Goal: Task Accomplishment & Management: Use online tool/utility

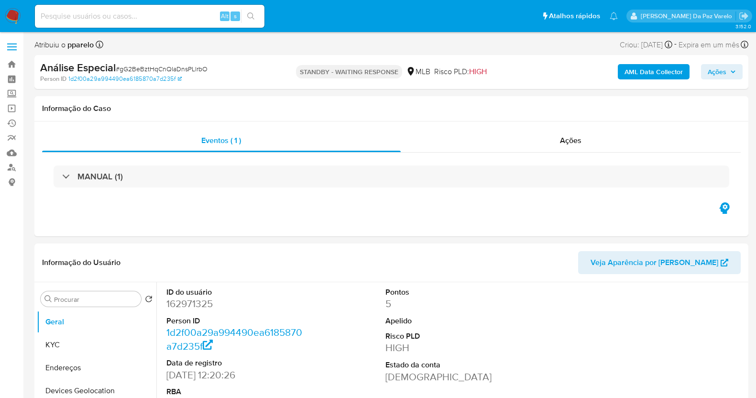
select select "10"
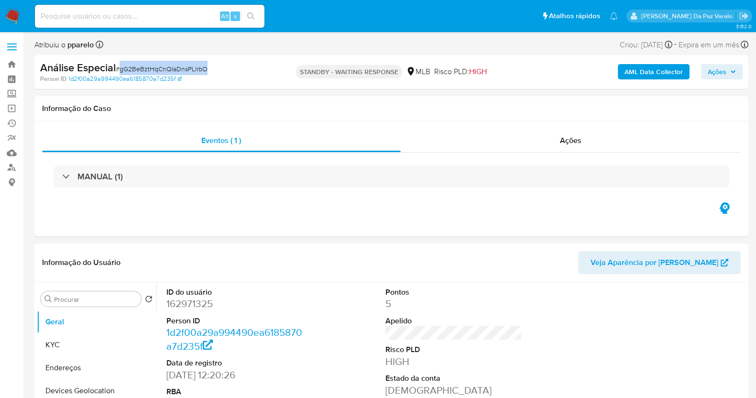
click at [718, 66] on span "Ações" at bounding box center [717, 71] width 19 height 15
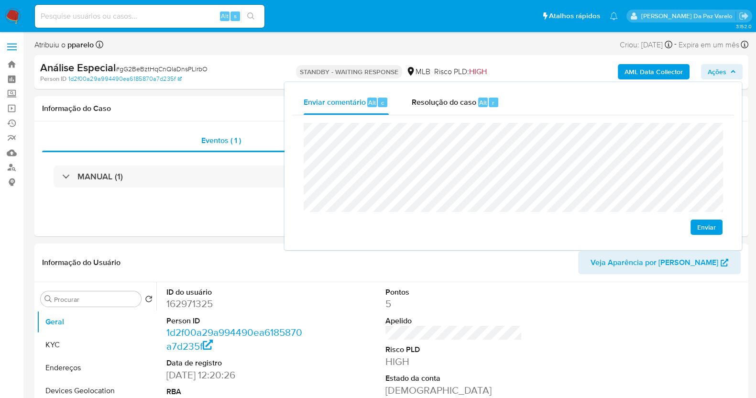
click at [288, 133] on div "Enviar comentário Alt c Resolução do caso Alt r Enviar" at bounding box center [513, 166] width 457 height 168
click at [193, 25] on div "Alt s" at bounding box center [150, 16] width 230 height 23
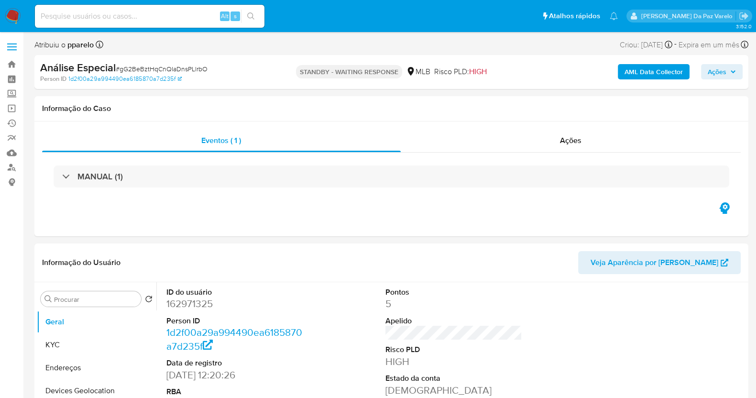
click at [189, 18] on input at bounding box center [150, 16] width 230 height 12
paste input "Mcxz98eeRwu5IlnQ9aLPJVWd"
type input "Mcxz98eeRwu5IlnQ9aLPJVWd"
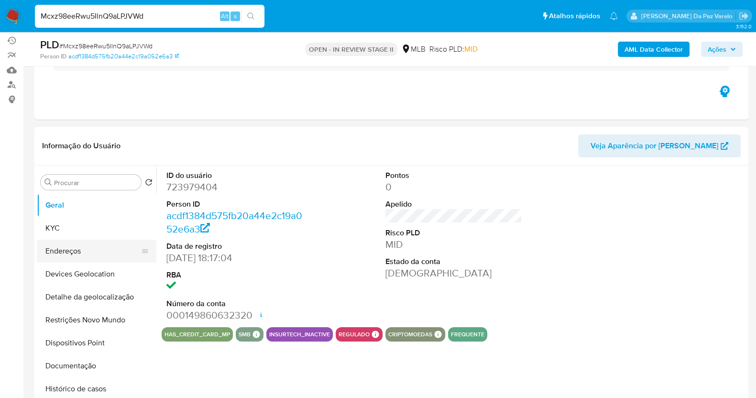
scroll to position [119, 0]
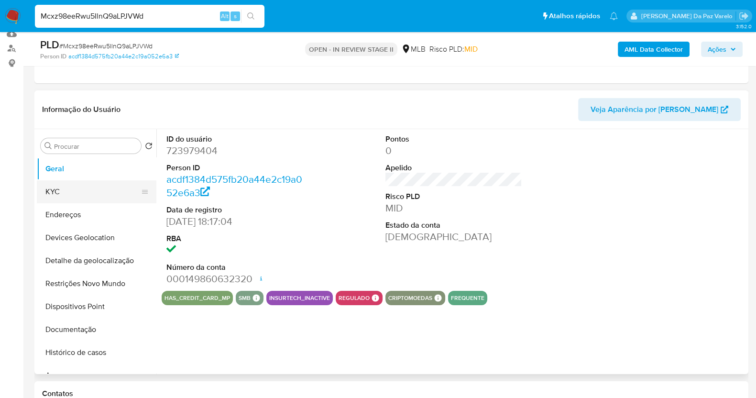
select select "10"
click at [68, 195] on button "KYC" at bounding box center [93, 191] width 112 height 23
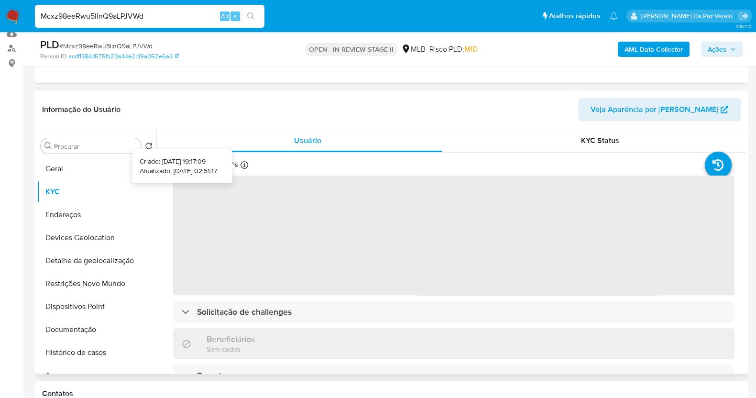
click at [242, 165] on icon at bounding box center [245, 165] width 8 height 8
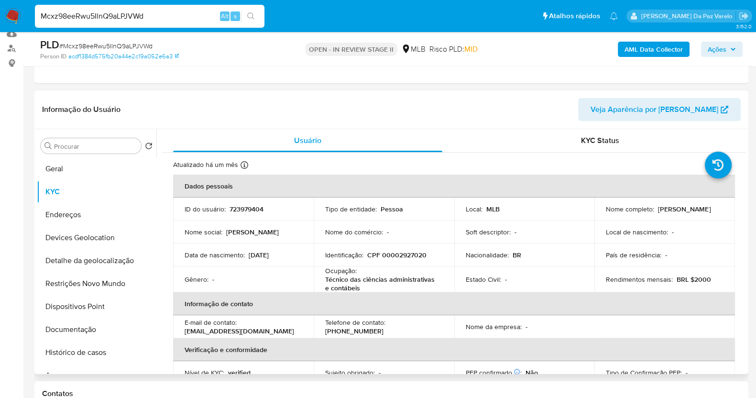
drag, startPoint x: 251, startPoint y: 126, endPoint x: 248, endPoint y: 162, distance: 36.0
click at [250, 127] on div "Informação do Usuário Veja Aparência por Pessoa" at bounding box center [391, 109] width 714 height 39
click at [245, 164] on icon at bounding box center [245, 165] width 8 height 8
click at [244, 164] on icon at bounding box center [245, 165] width 8 height 8
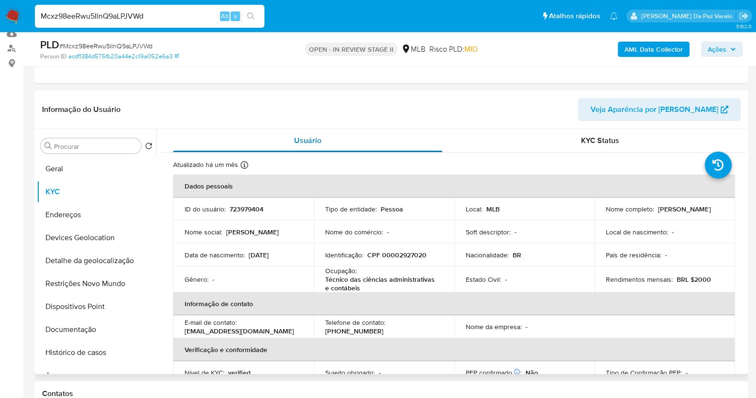
click at [270, 134] on div "Usuário" at bounding box center [307, 140] width 269 height 23
click at [246, 167] on icon at bounding box center [245, 165] width 8 height 8
click at [628, 111] on span "Veja Aparência por Pessoa" at bounding box center [655, 109] width 128 height 23
click at [241, 161] on icon at bounding box center [245, 165] width 8 height 8
click at [243, 161] on icon at bounding box center [245, 165] width 8 height 8
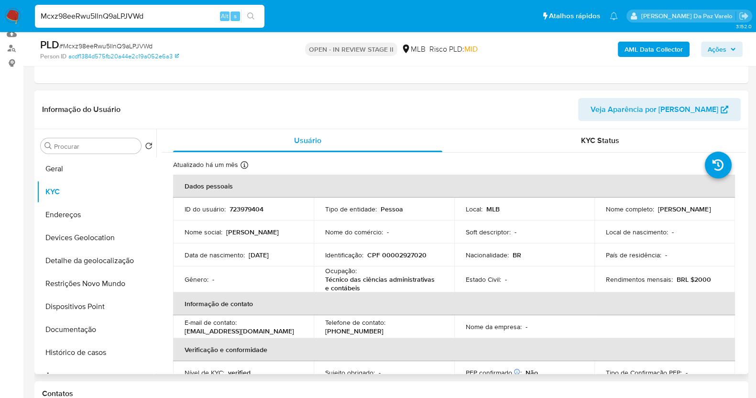
click at [229, 175] on th "Dados pessoais" at bounding box center [454, 186] width 562 height 23
click at [243, 164] on icon at bounding box center [245, 165] width 8 height 8
click at [713, 46] on span "Ações" at bounding box center [717, 49] width 19 height 15
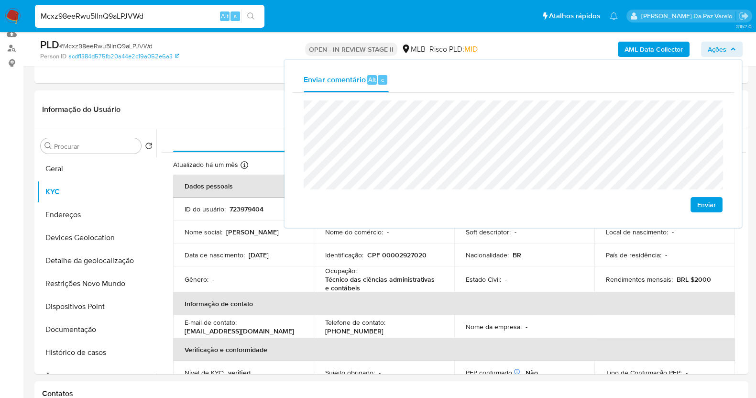
click at [287, 114] on div "Enviar comentário Alt c Enviar" at bounding box center [513, 144] width 457 height 168
click at [293, 111] on div "Enviar" at bounding box center [513, 156] width 442 height 127
click at [300, 111] on div "Enviar" at bounding box center [513, 156] width 442 height 127
click at [286, 113] on div "Enviar comentário Alt c Enviar" at bounding box center [513, 144] width 457 height 168
click at [130, 20] on input "Mcxz98eeRwu5IlnQ9aLPJVWd" at bounding box center [150, 16] width 230 height 12
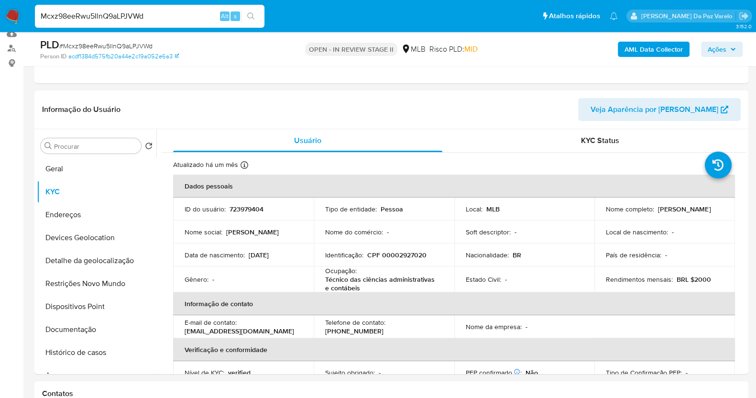
click at [130, 20] on input "Mcxz98eeRwu5IlnQ9aLPJVWd" at bounding box center [150, 16] width 230 height 12
paste input "84OdzQ44uL92OCSgGEGlisAA"
type input "84OdzQ44uL92OCSgGEGlisAA"
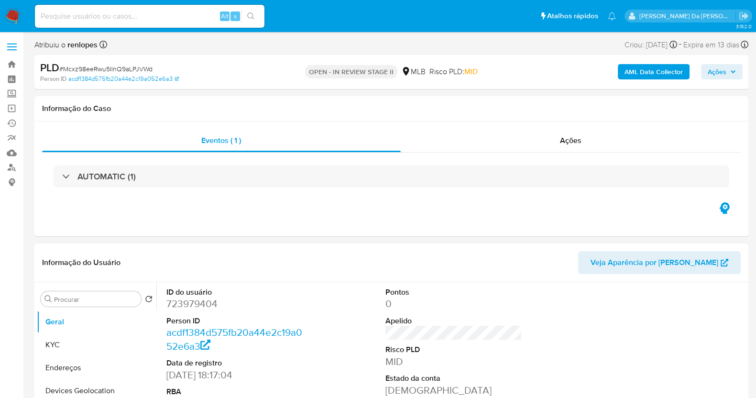
select select "10"
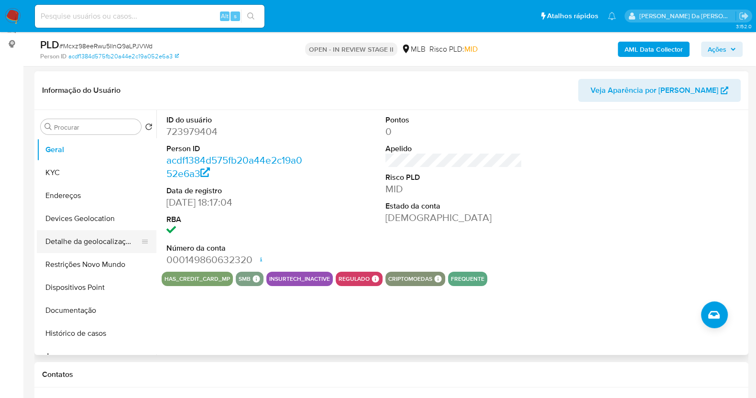
scroll to position [119, 0]
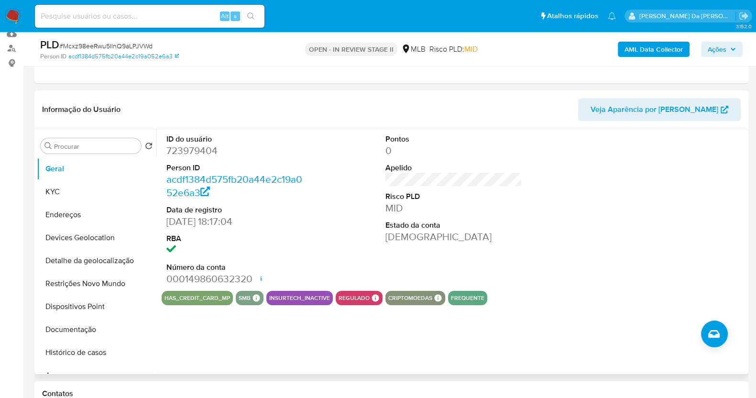
click at [164, 220] on div "ID do usuário 723979404 Person ID acdf1384d575fb20a44e2c19a052e6a3 Data de regi…" at bounding box center [235, 210] width 146 height 162
drag, startPoint x: 164, startPoint y: 220, endPoint x: 131, endPoint y: 209, distance: 34.8
click at [205, 223] on div "ID do usuário 723979404 Person ID acdf1384d575fb20a44e2c19a052e6a3 Data de regi…" at bounding box center [235, 210] width 146 height 162
click at [81, 333] on button "Documentação" at bounding box center [93, 329] width 112 height 23
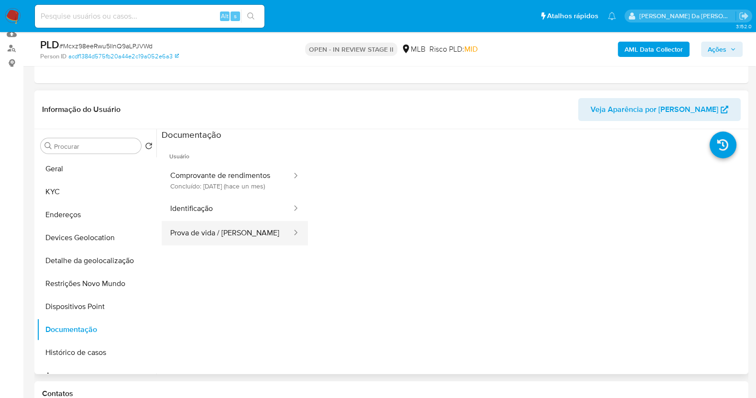
click at [215, 239] on button "Prova de vida / Selfie" at bounding box center [227, 233] width 131 height 24
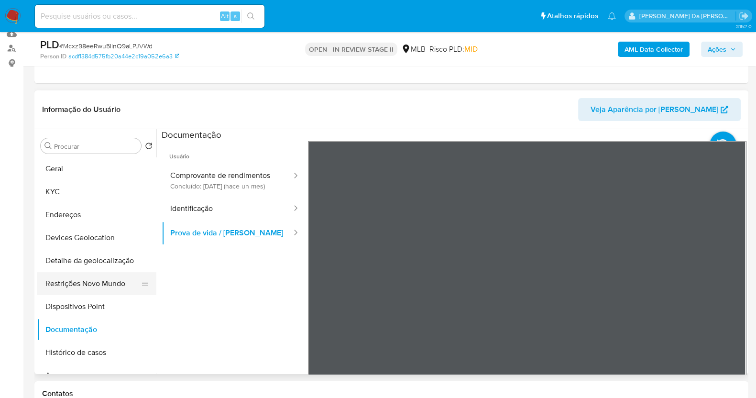
click at [79, 284] on button "Restrições Novo Mundo" at bounding box center [93, 283] width 112 height 23
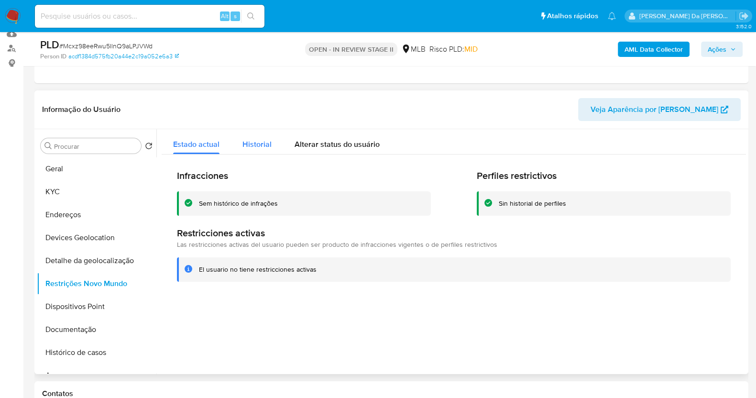
click at [263, 144] on span "Historial" at bounding box center [257, 144] width 29 height 11
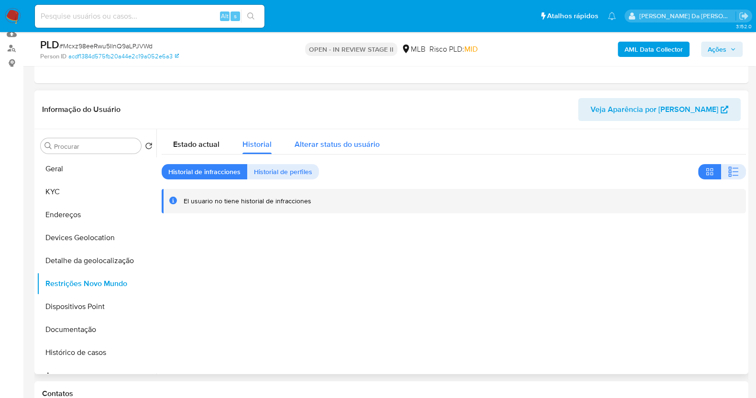
click at [343, 147] on span "Alterar status do usuário" at bounding box center [337, 144] width 85 height 11
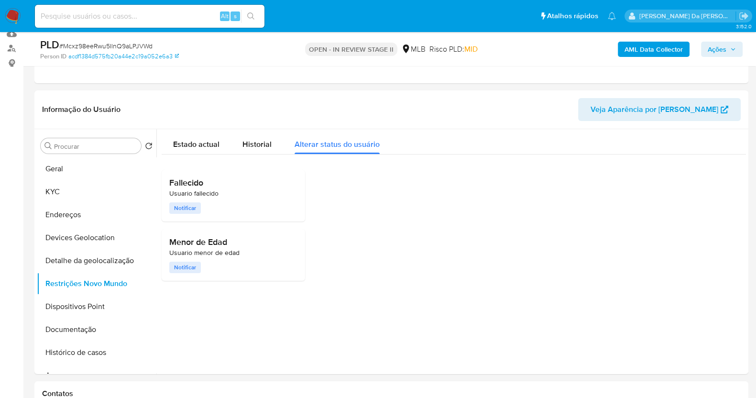
click at [165, 18] on input at bounding box center [150, 16] width 230 height 12
paste input "84OdzQ44uL92OCSgGEGlisAA"
type input "84OdzQ44uL92OCSgGEGlisAA"
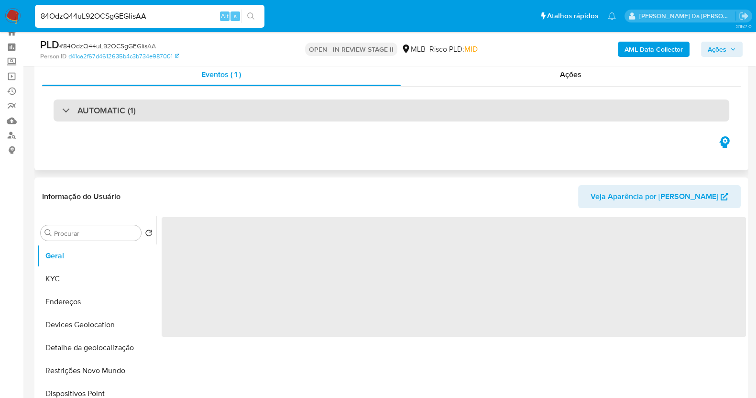
scroll to position [59, 0]
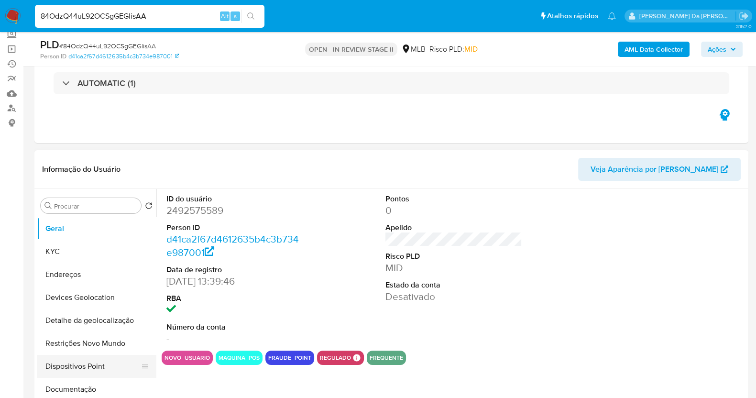
select select "10"
click at [84, 350] on button "Restrições Novo Mundo" at bounding box center [93, 343] width 112 height 23
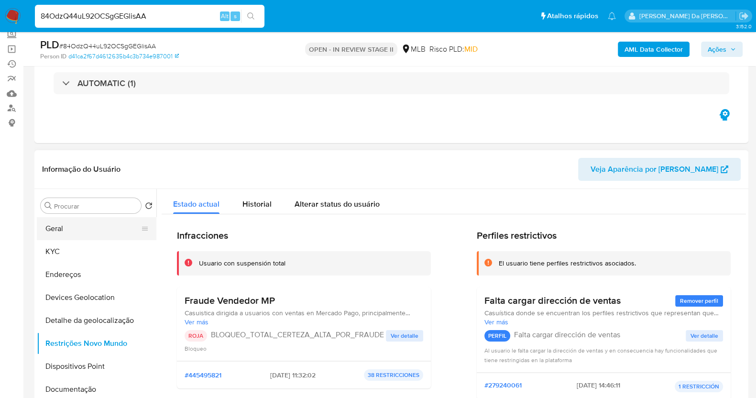
click at [71, 234] on button "Geral" at bounding box center [93, 228] width 112 height 23
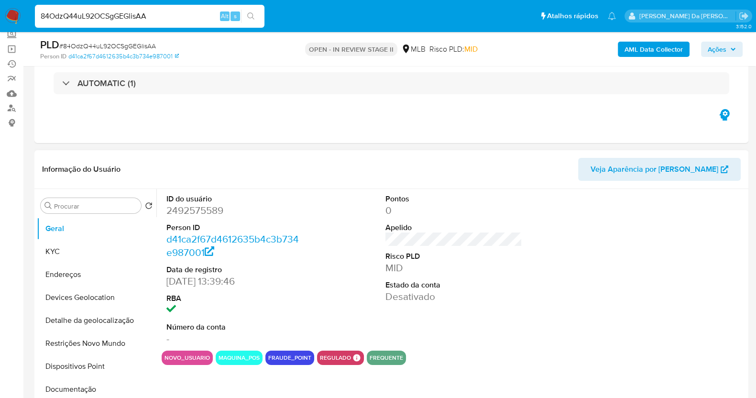
click at [168, 278] on dd "13/06/2025 13:39:46" at bounding box center [235, 281] width 137 height 13
drag, startPoint x: 168, startPoint y: 278, endPoint x: 202, endPoint y: 280, distance: 33.5
click at [202, 280] on dd "13/06/2025 13:39:46" at bounding box center [235, 281] width 137 height 13
click at [120, 12] on input "84OdzQ44uL92OCSgGEGlisAA" at bounding box center [150, 16] width 230 height 12
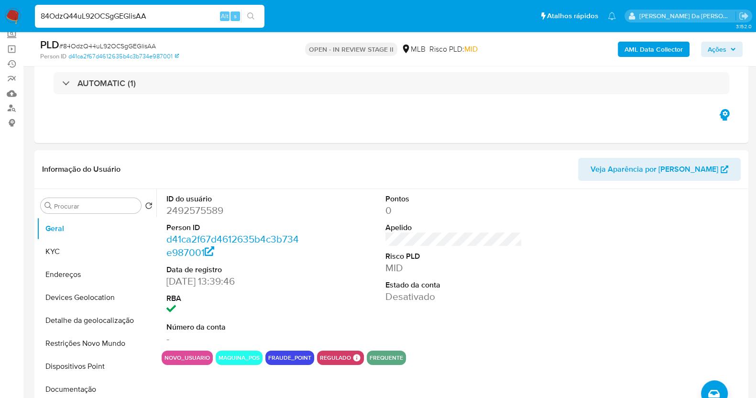
paste input "ahRhppR77fef1kgIOU69O93"
type input "ahRhppR77fef1kgIOU69O93A"
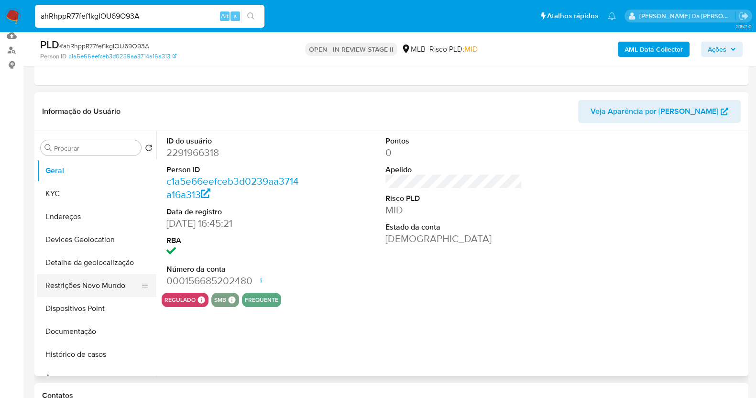
scroll to position [119, 0]
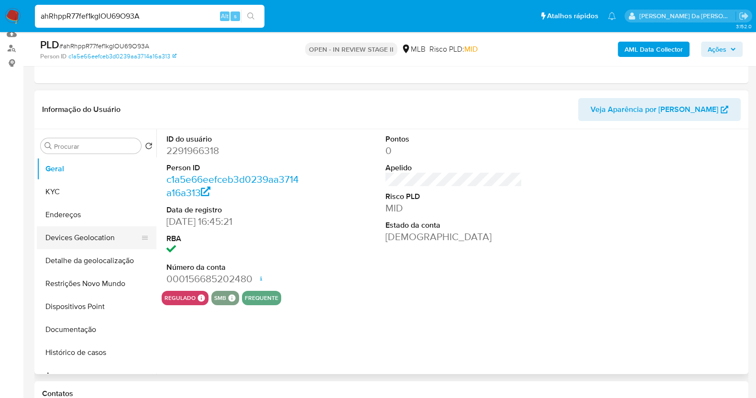
select select "10"
click at [82, 360] on button "Histórico de casos" at bounding box center [93, 352] width 112 height 23
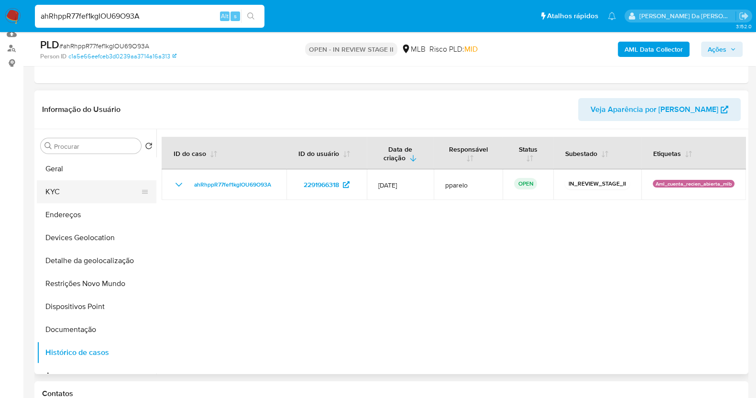
click at [67, 193] on button "KYC" at bounding box center [93, 191] width 112 height 23
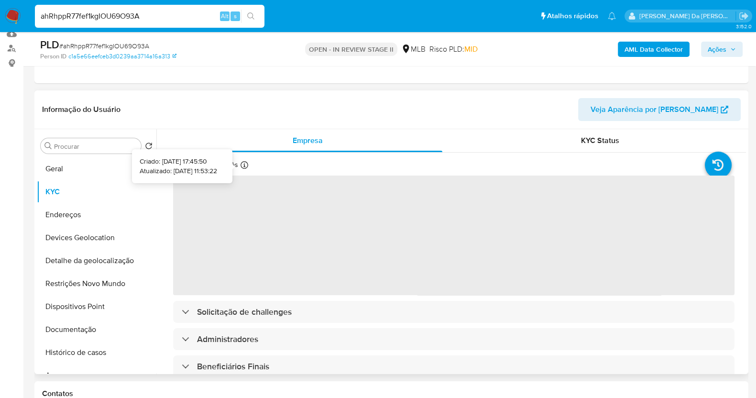
click at [245, 166] on icon at bounding box center [245, 165] width 8 height 8
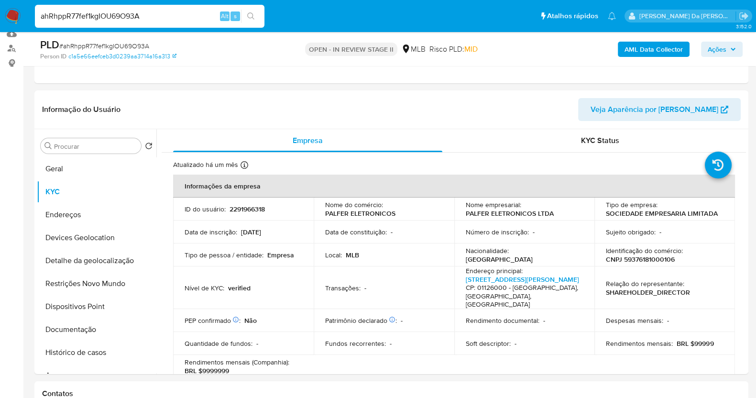
click at [176, 18] on input "ahRhppR77fef1kgIOU69O93A" at bounding box center [150, 16] width 230 height 12
paste input "g84huo3LUluQC8GMCGTRXzUK"
type input "g84huo3LUluQC8GMCGTRXzUK"
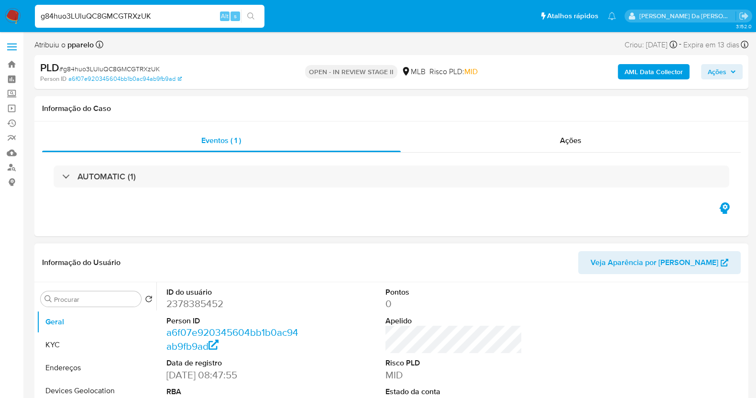
select select "10"
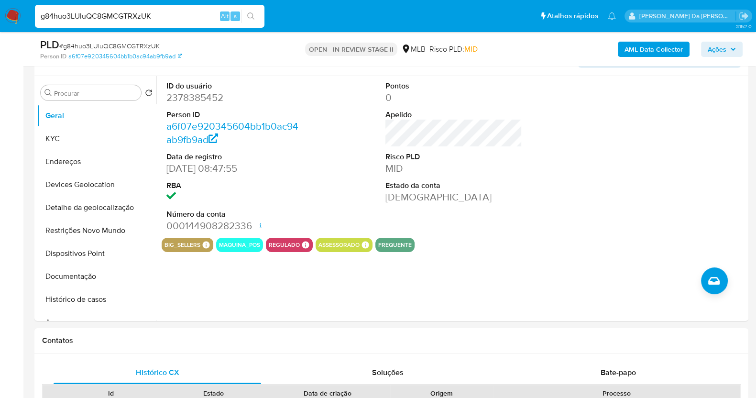
scroll to position [179, 0]
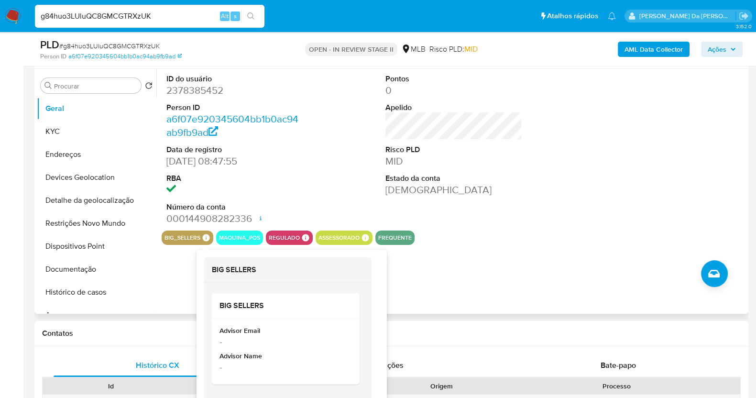
click at [203, 234] on icon at bounding box center [206, 238] width 9 height 9
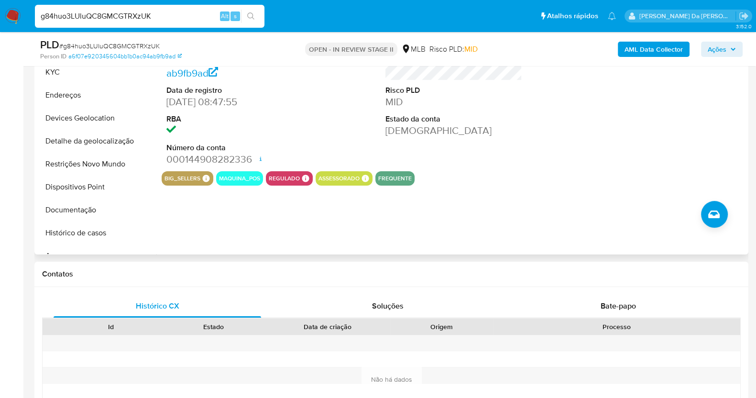
click at [522, 136] on div "Pontos 0 Apelido Risco PLD MID Estado da conta Ativa" at bounding box center [454, 91] width 146 height 162
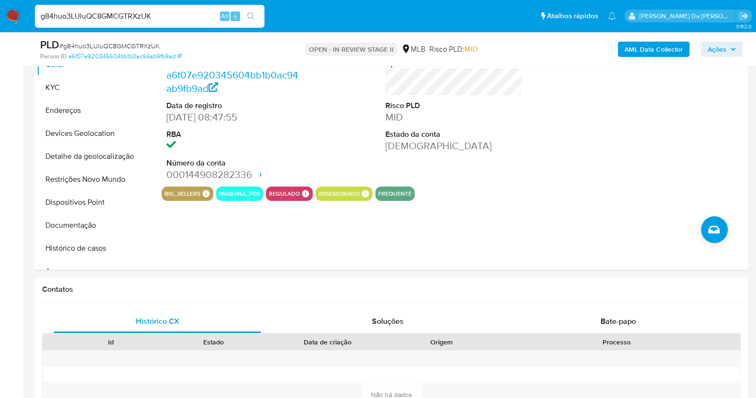
scroll to position [119, 0]
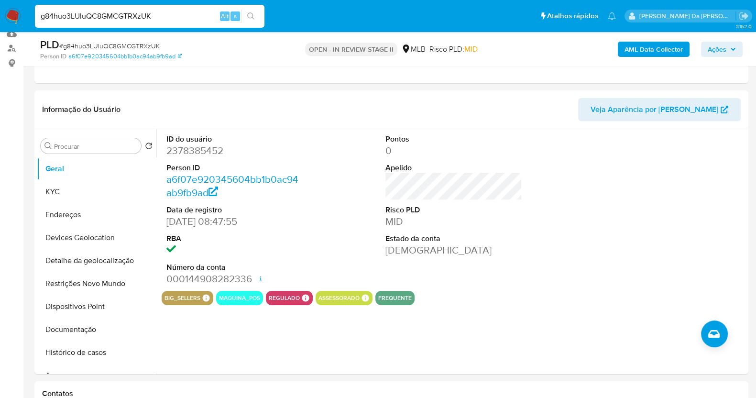
click at [138, 21] on input "g84huo3LUluQC8GMCGTRXzUK" at bounding box center [150, 16] width 230 height 12
click at [75, 192] on button "KYC" at bounding box center [93, 191] width 112 height 23
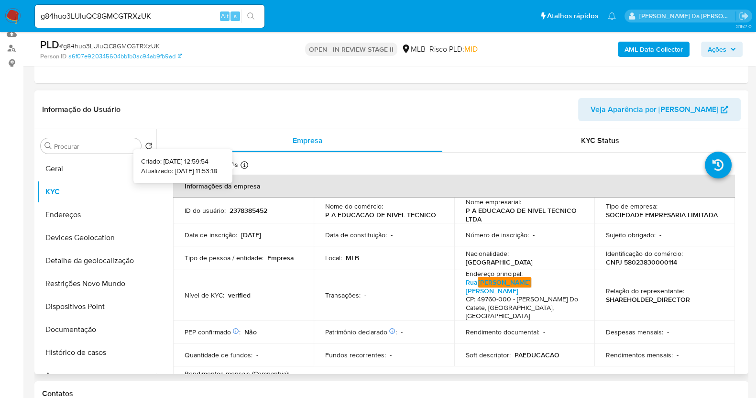
click at [247, 161] on icon at bounding box center [245, 165] width 8 height 8
click at [110, 19] on input "g84huo3LUluQC8GMCGTRXzUK" at bounding box center [150, 16] width 230 height 12
paste input "PG5CwF7HmgvUkXYvhuZajBDb"
type input "PG5CwF7HmgvUkXYvhuZajBDb"
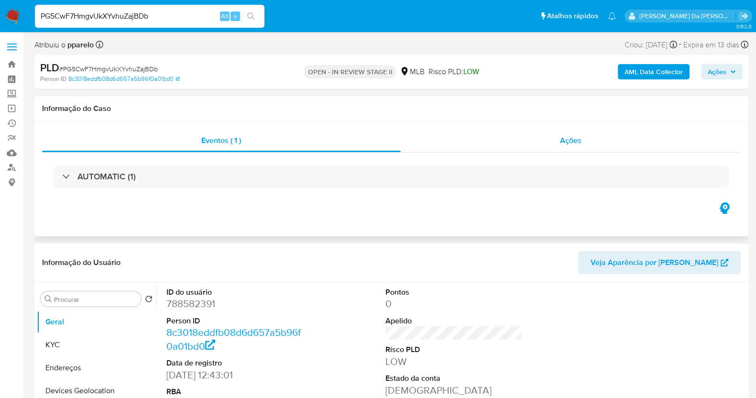
click at [575, 143] on span "Ações" at bounding box center [571, 140] width 22 height 11
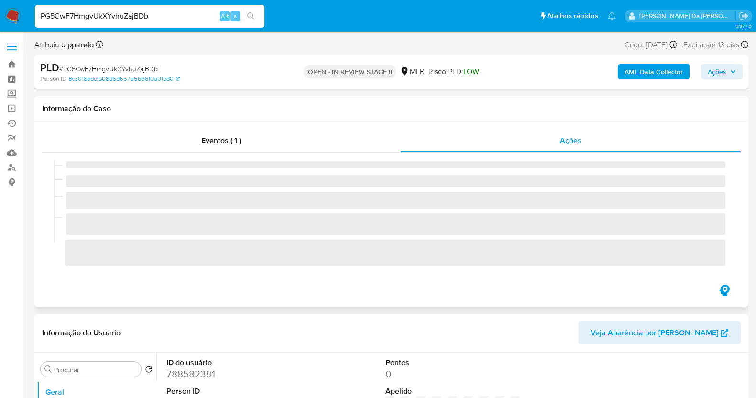
select select "10"
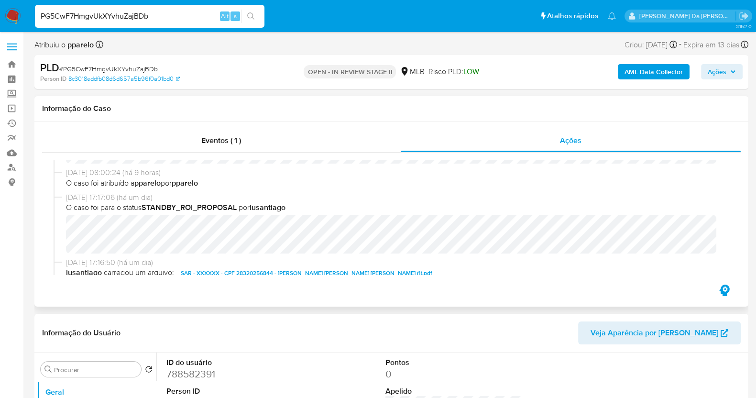
scroll to position [119, 0]
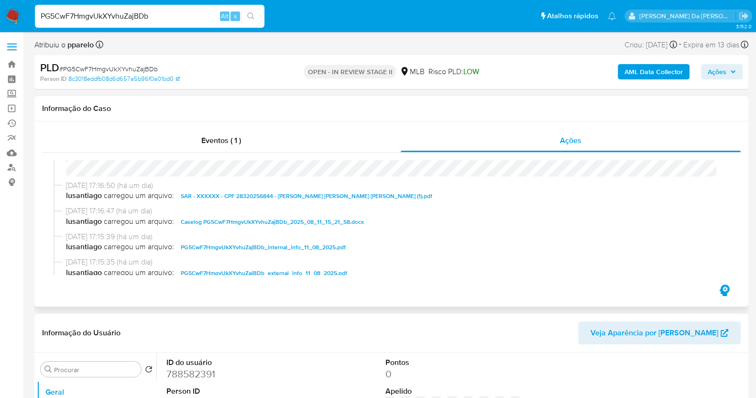
drag, startPoint x: 225, startPoint y: 148, endPoint x: 228, endPoint y: 156, distance: 9.1
click at [225, 148] on div "Eventos ( 1 )" at bounding box center [221, 140] width 359 height 23
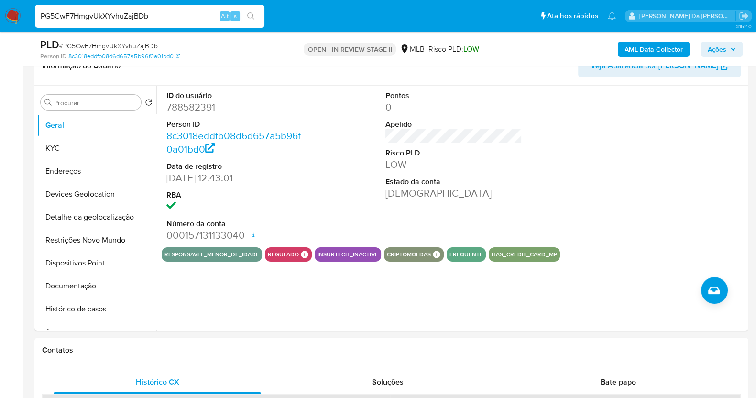
scroll to position [179, 0]
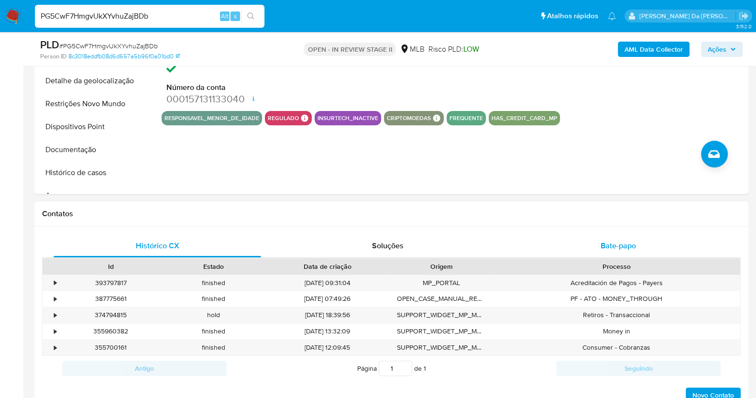
click at [619, 250] on span "Bate-papo" at bounding box center [618, 245] width 35 height 11
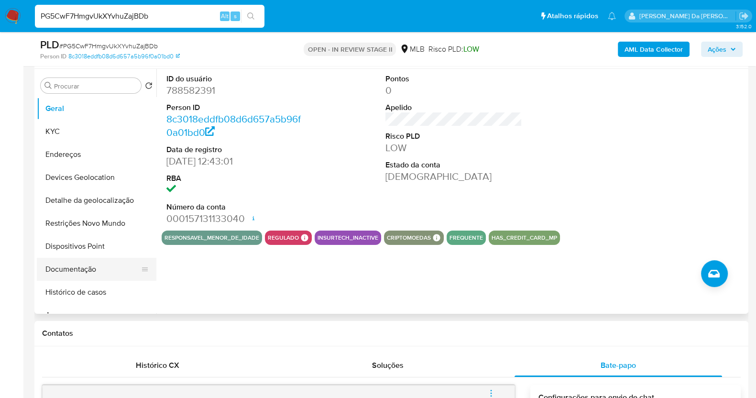
click at [75, 270] on button "Documentação" at bounding box center [93, 269] width 112 height 23
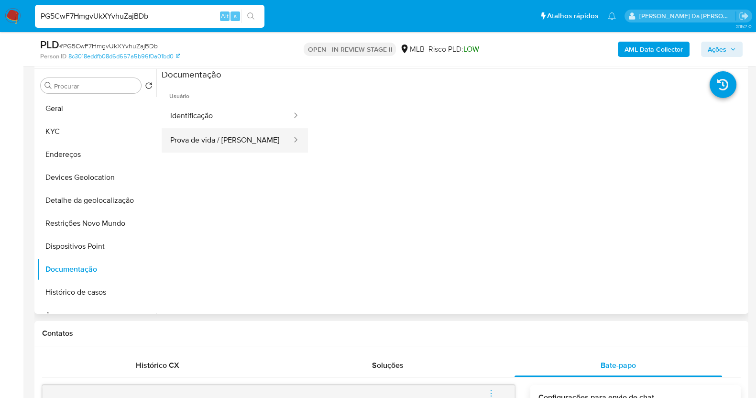
click at [243, 139] on button "Prova de vida / Selfie" at bounding box center [227, 140] width 131 height 24
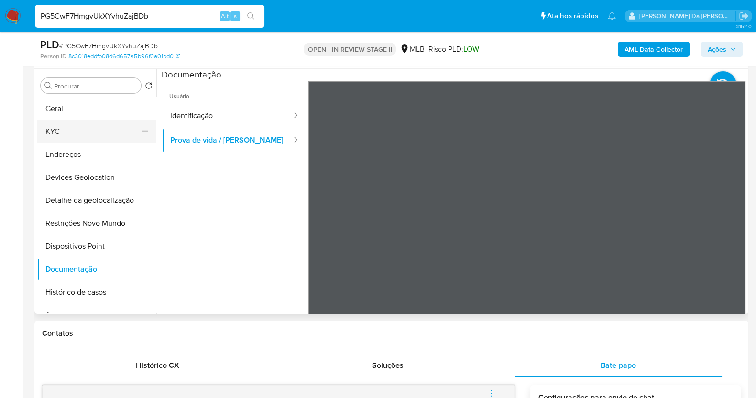
click at [67, 124] on button "KYC" at bounding box center [93, 131] width 112 height 23
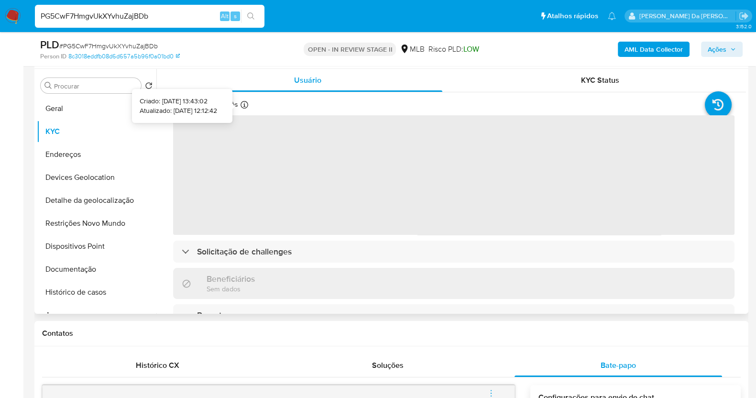
click at [241, 104] on icon at bounding box center [245, 105] width 8 height 8
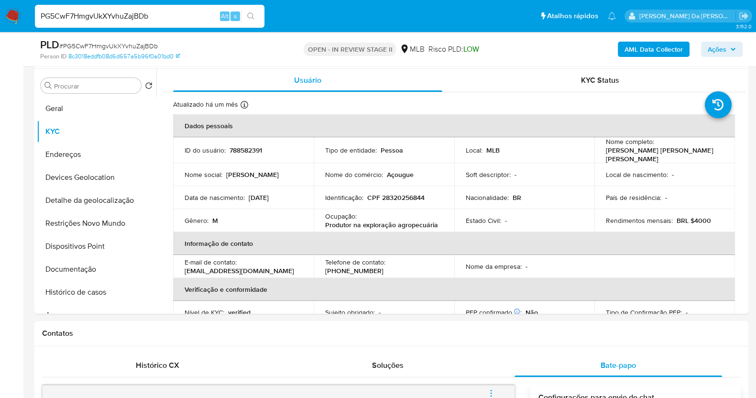
click at [127, 20] on input "PG5CwF7HmgvUkXYvhuZajBDb" at bounding box center [150, 16] width 230 height 12
paste input "B9k1WnXkw3JpFAnXo2uClNz"
type input "B9k1WnXkw3JpFAnXo2uClNzb"
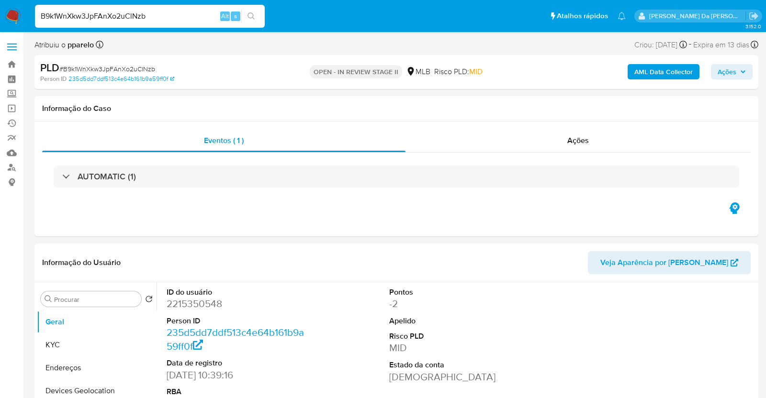
select select "10"
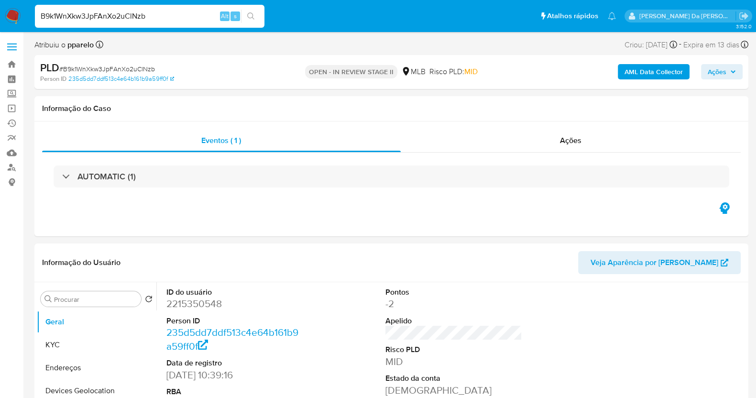
click at [126, 18] on input "B9k1WnXkw3JpFAnXo2uClNzb" at bounding box center [150, 16] width 230 height 12
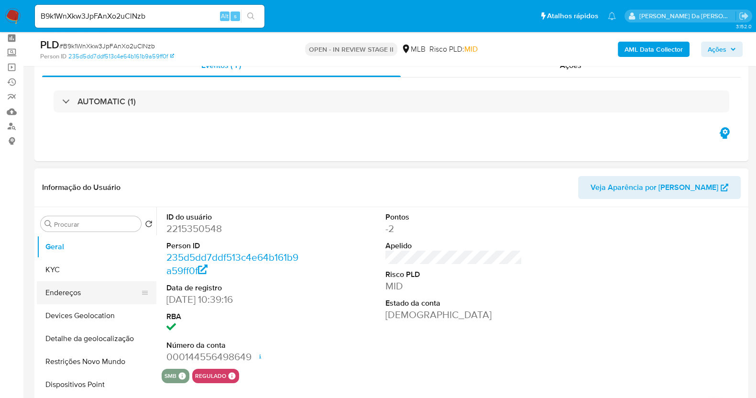
scroll to position [59, 0]
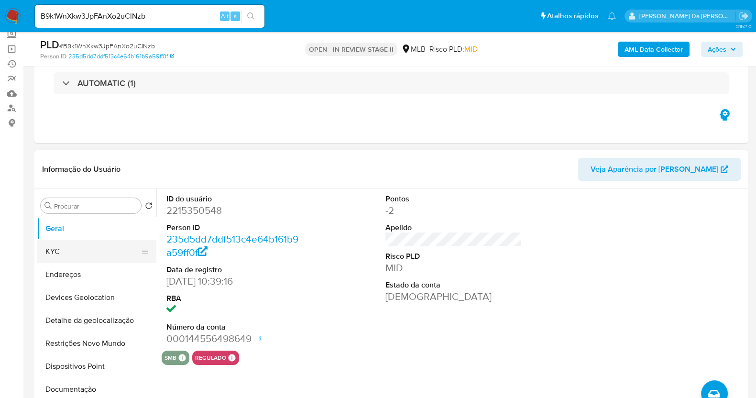
click at [78, 245] on button "KYC" at bounding box center [93, 251] width 112 height 23
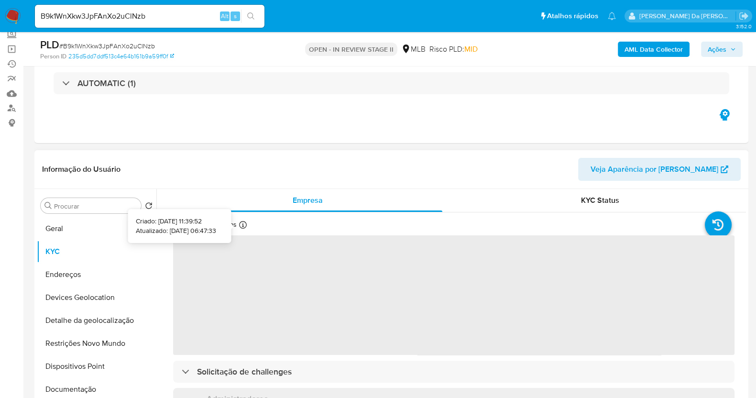
click at [242, 225] on icon at bounding box center [243, 225] width 8 height 8
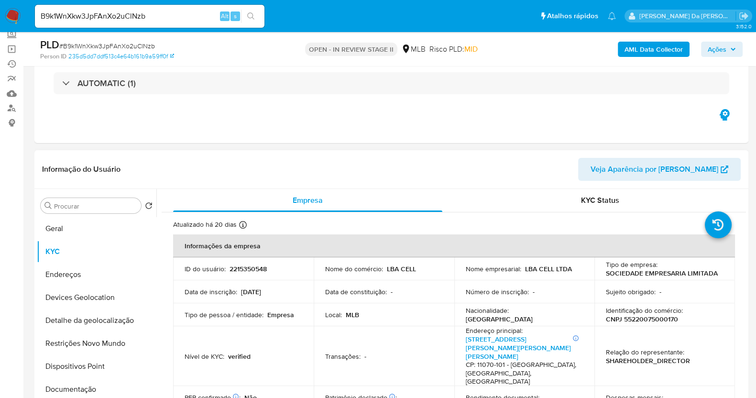
click at [244, 222] on icon at bounding box center [243, 225] width 8 height 8
click at [169, 17] on input "B9k1WnXkw3JpFAnXo2uClNzb" at bounding box center [150, 16] width 230 height 12
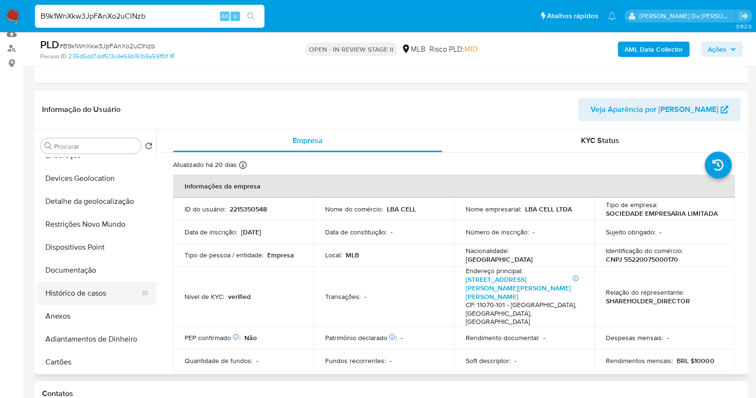
drag, startPoint x: 86, startPoint y: 294, endPoint x: 117, endPoint y: 287, distance: 32.3
click at [86, 293] on button "Histórico de casos" at bounding box center [93, 293] width 112 height 23
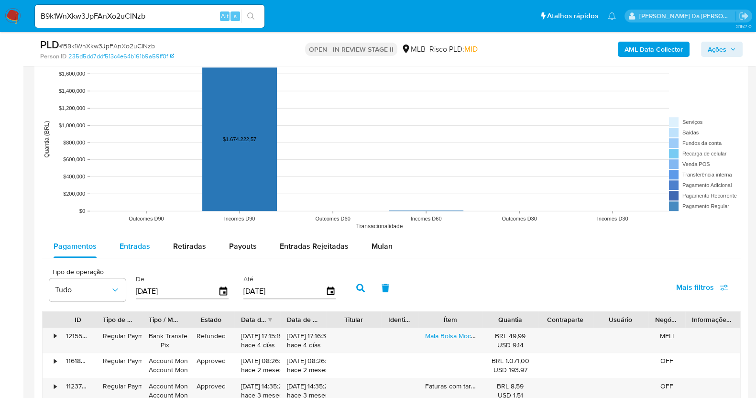
click at [116, 248] on button "Entradas" at bounding box center [135, 246] width 54 height 23
select select "10"
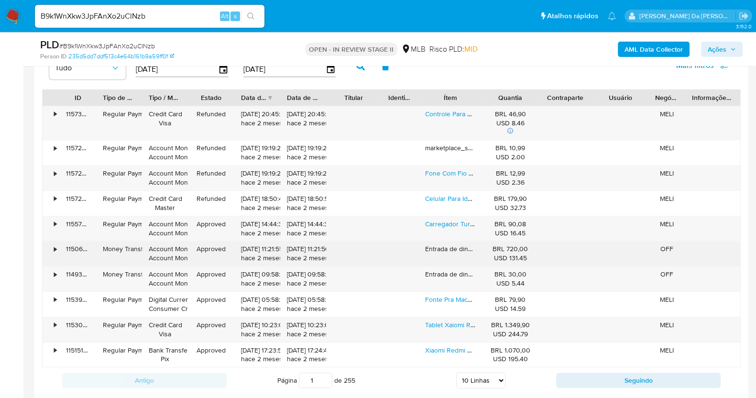
scroll to position [1136, 0]
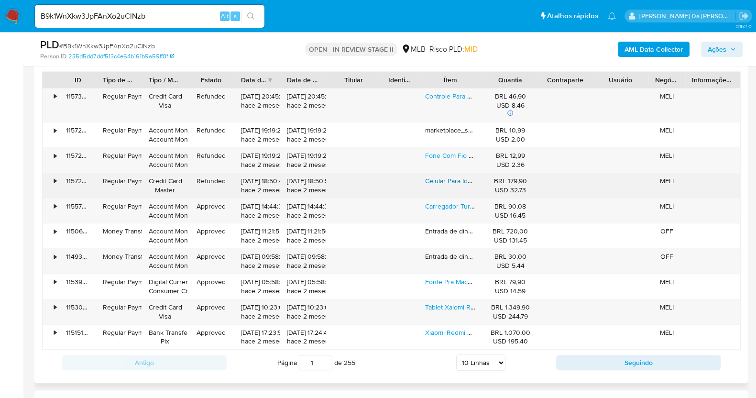
click at [449, 180] on link "Celular Para Idosos Nokia 110 4g 128mb Preto 48mb Ram" at bounding box center [509, 181] width 168 height 10
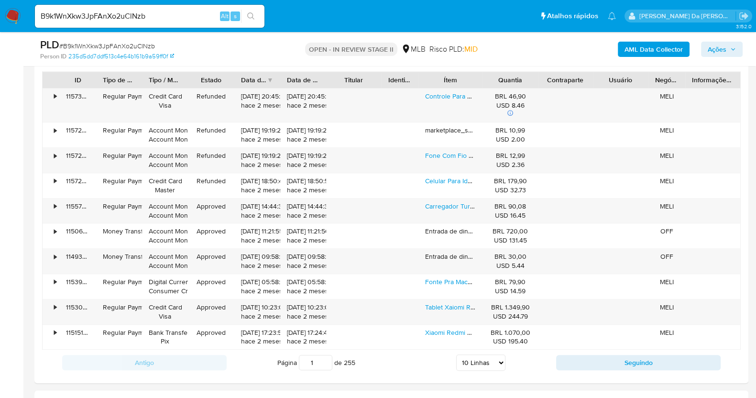
click at [143, 16] on input "B9k1WnXkw3JpFAnXo2uClNzb" at bounding box center [150, 16] width 230 height 12
paste input "lRtWPYnIHd9iyP0PUGTjbZOC"
type input "lRtWPYnIHd9iyP0PUGTjbZOC"
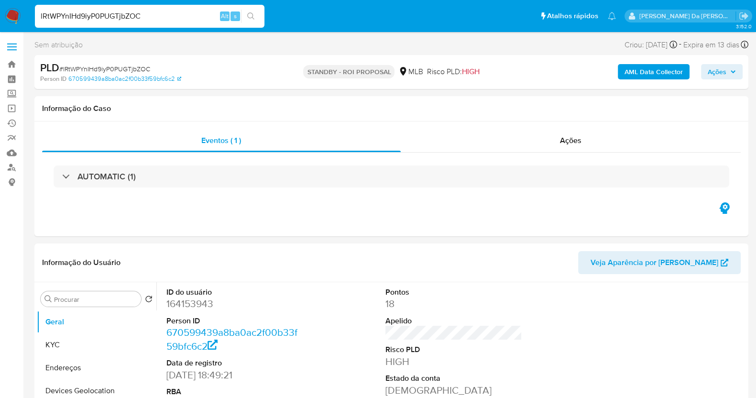
select select "10"
click at [143, 17] on input "lRtWPYnIHd9iyP0PUGTjbZOC" at bounding box center [150, 16] width 230 height 12
click at [142, 17] on input "lRtWPYnIHd9iyP0PUGTjbZOC" at bounding box center [150, 16] width 230 height 12
click at [139, 18] on input "lRtWPYnIHd9iyP0PUGTjbZOC" at bounding box center [150, 16] width 230 height 12
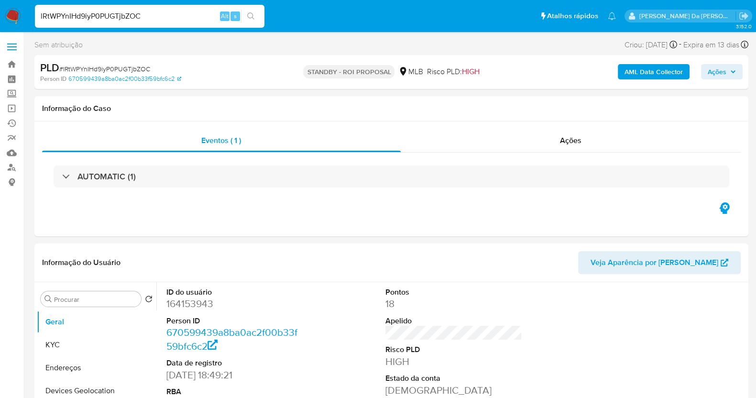
click at [139, 18] on input "lRtWPYnIHd9iyP0PUGTjbZOC" at bounding box center [150, 16] width 230 height 12
paste input "WSjjSjTgDsZ3zrrVPZBACyDW"
type input "WSjjSjTgDsZ3zrrVPZBACyDW"
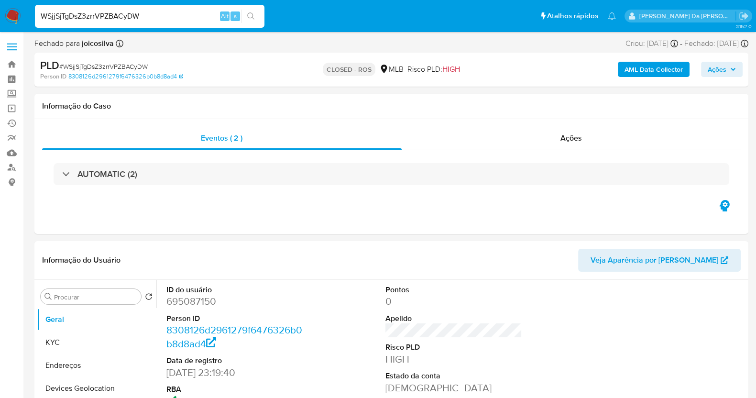
select select "10"
click at [153, 16] on input "WSjjSjTgDsZ3zrrVPZBACyDW" at bounding box center [150, 16] width 230 height 12
paste input "ctGbSpIuWWTBKaaBqNXgw2vx"
type input "ctGbSpIuWWTBKaaBqNXgw2vx"
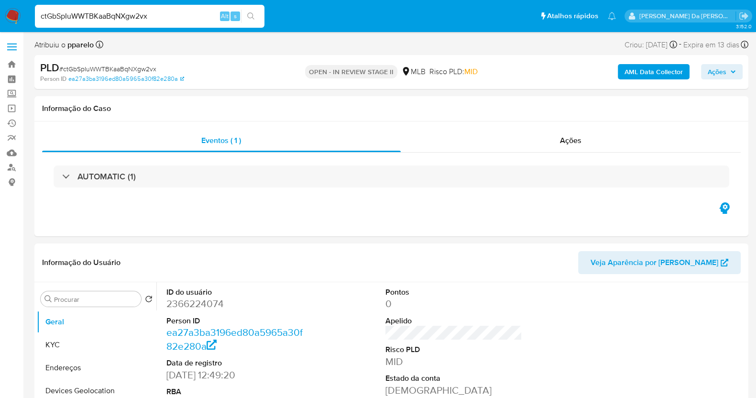
select select "10"
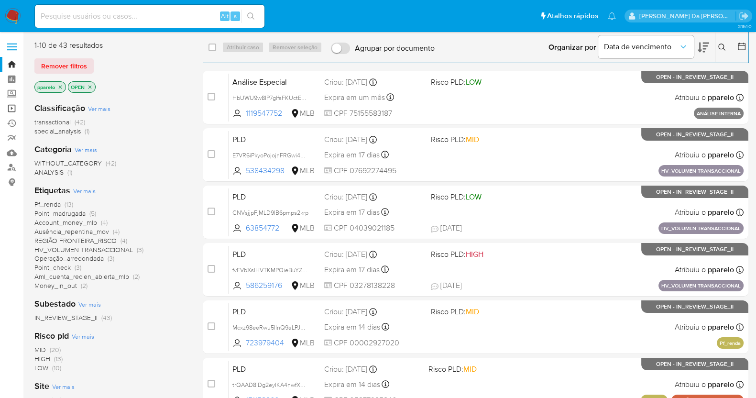
click at [9, 113] on link "Operações em massa" at bounding box center [57, 108] width 114 height 15
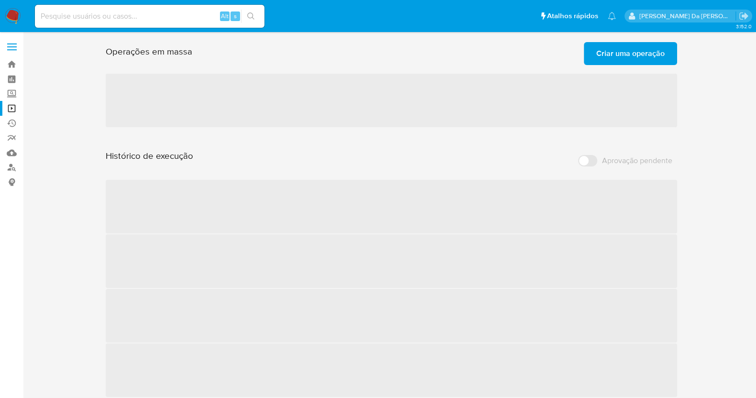
click at [664, 56] on span "Criar uma operação" at bounding box center [631, 53] width 68 height 21
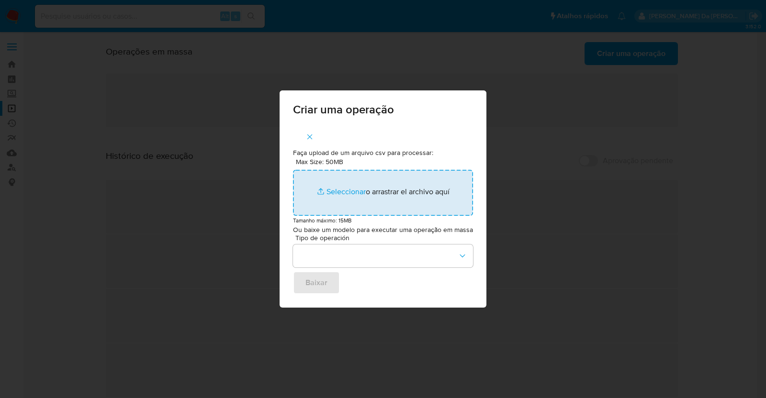
click at [338, 188] on input "Max Size: 50MB Seleccionar archivos" at bounding box center [383, 193] width 180 height 46
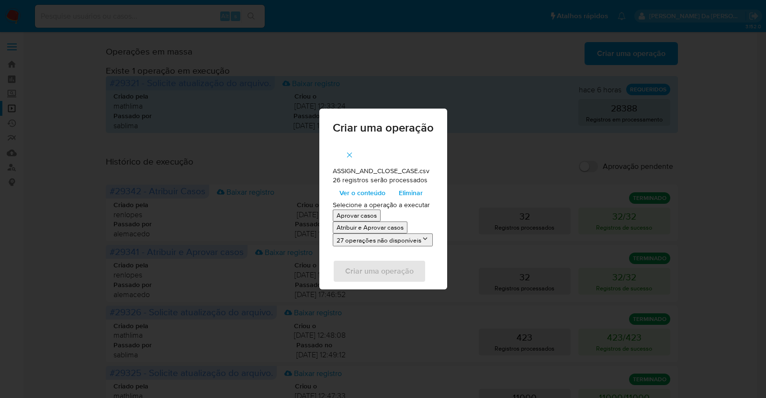
click at [357, 192] on span "Ver o conteúdo" at bounding box center [362, 192] width 46 height 13
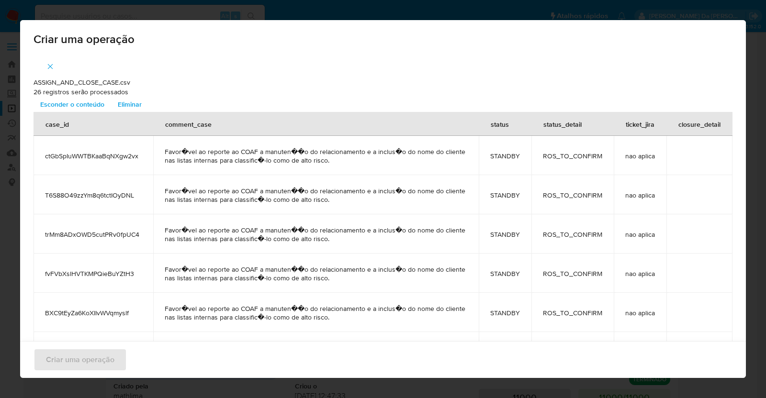
click at [81, 104] on span "Esconder o conteúdo" at bounding box center [72, 104] width 64 height 13
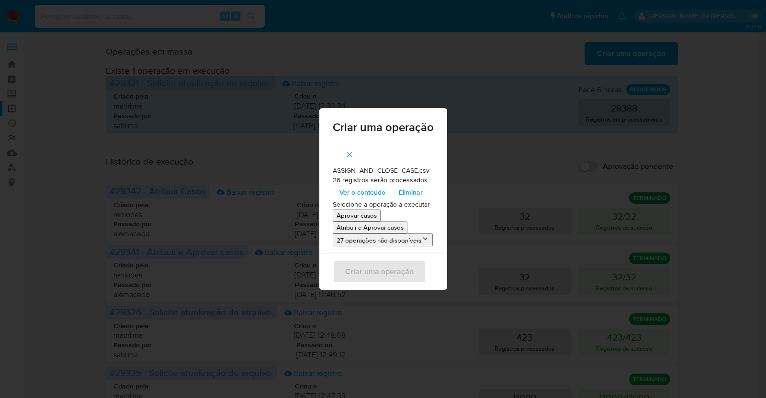
click at [357, 229] on p "Atribuir e Aprovar casos" at bounding box center [369, 227] width 67 height 9
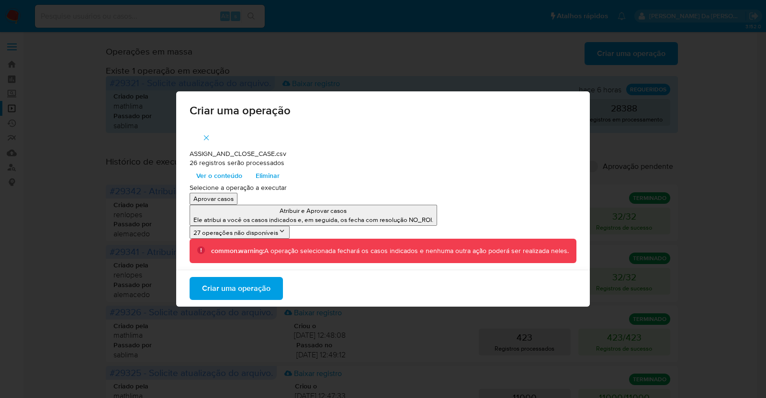
click at [237, 288] on span "Criar uma operação" at bounding box center [236, 288] width 68 height 21
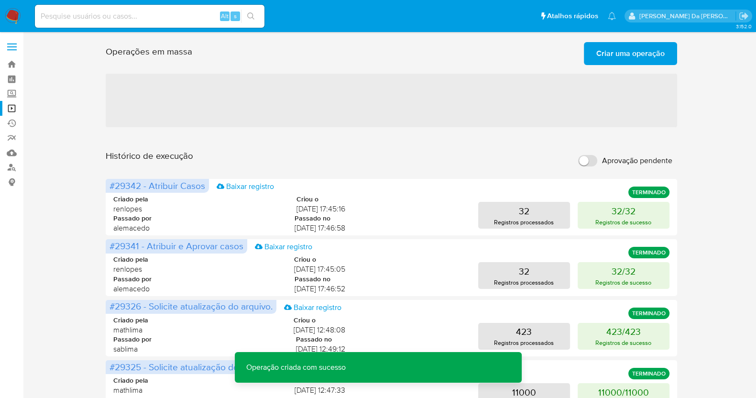
click at [595, 164] on input "Aprovação pendente" at bounding box center [587, 160] width 19 height 11
checkbox input "true"
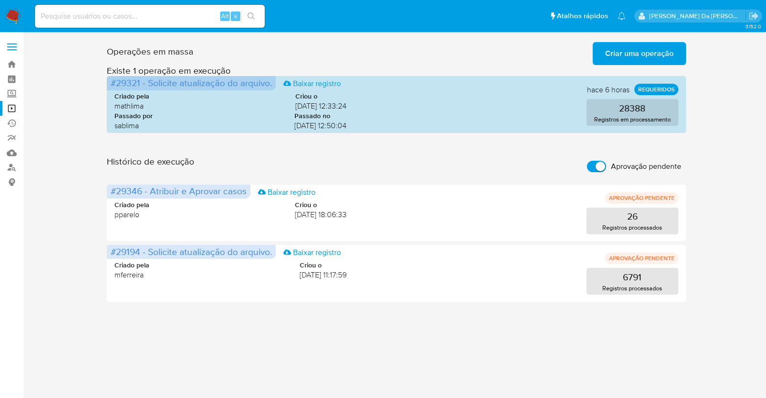
click at [631, 54] on span "Criar uma operação" at bounding box center [639, 53] width 68 height 21
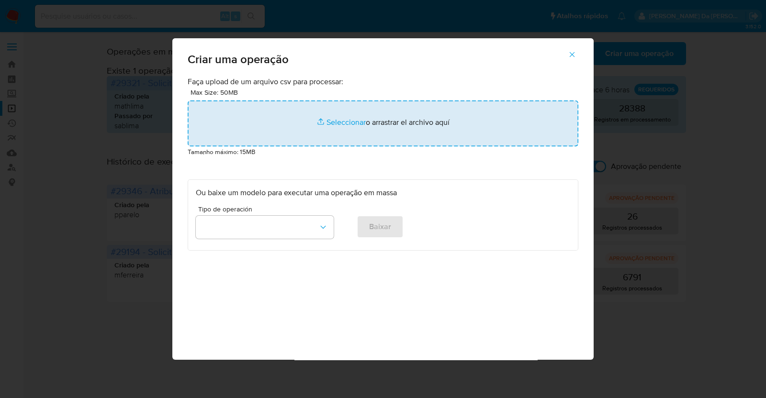
click at [343, 123] on input "file" at bounding box center [383, 123] width 390 height 46
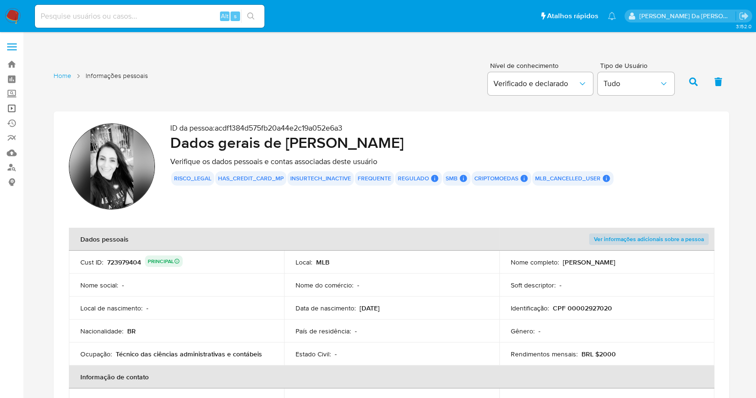
click at [13, 109] on link "Operações em massa" at bounding box center [57, 108] width 114 height 15
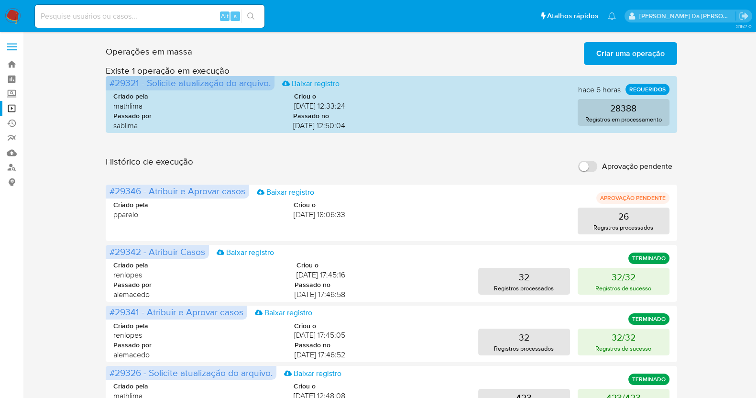
click at [595, 165] on input "Aprovação pendente" at bounding box center [587, 166] width 19 height 11
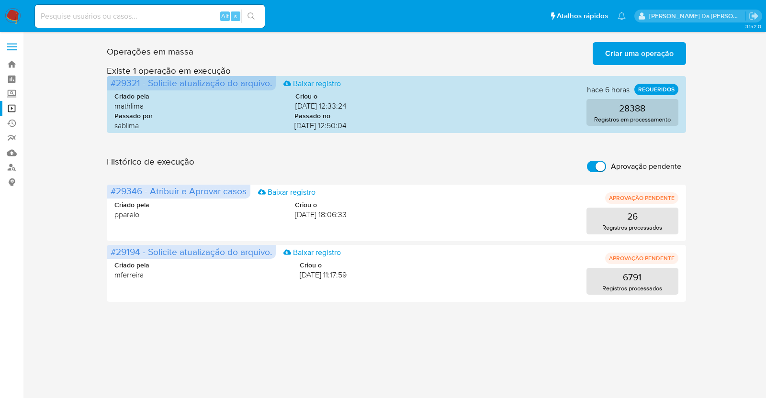
click at [594, 167] on input "Aprovação pendente" at bounding box center [596, 166] width 19 height 11
checkbox input "false"
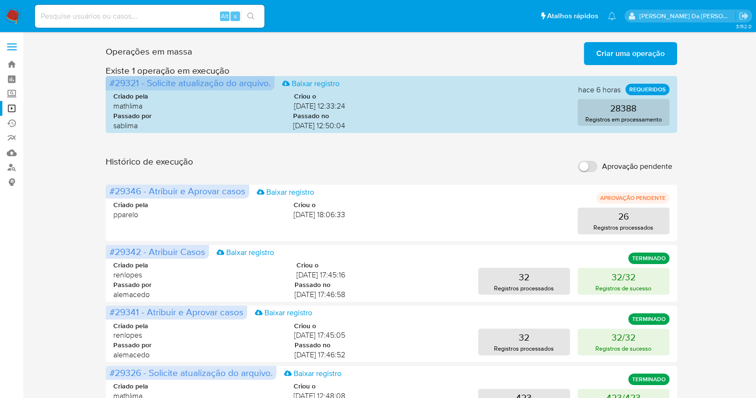
click at [14, 16] on img at bounding box center [13, 16] width 16 height 16
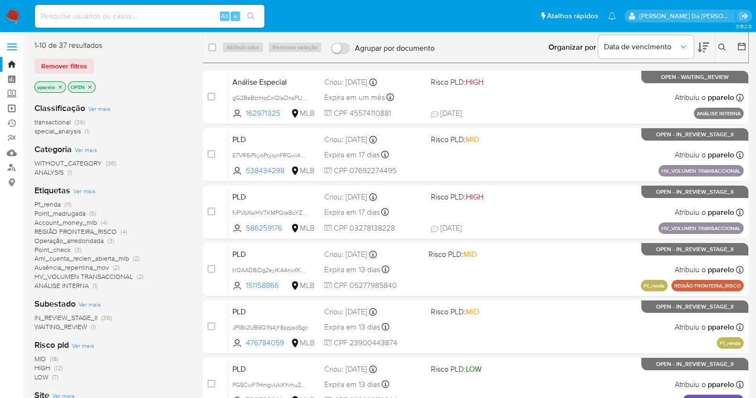
click at [11, 111] on link "Operações em massa" at bounding box center [57, 108] width 114 height 15
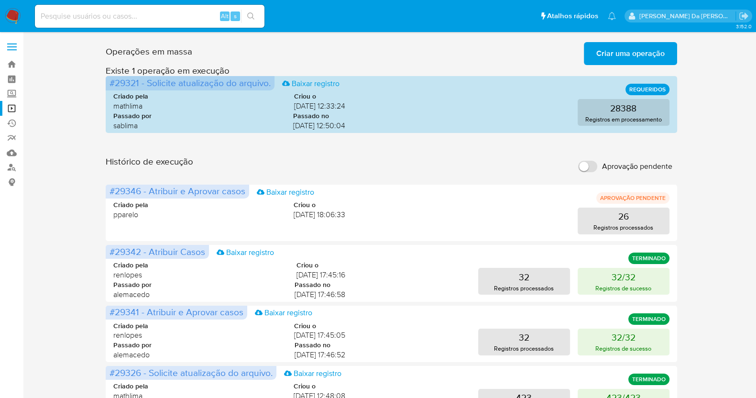
click at [593, 161] on input "Aprovação pendente" at bounding box center [587, 166] width 19 height 11
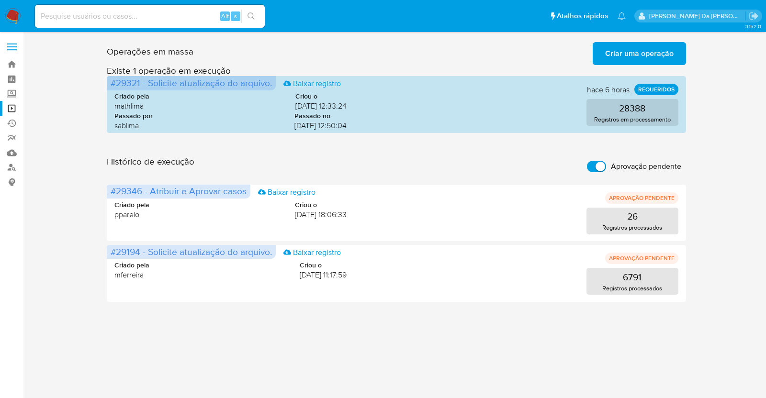
click at [592, 165] on input "Aprovação pendente" at bounding box center [596, 166] width 19 height 11
checkbox input "false"
